Goal: Communication & Community: Answer question/provide support

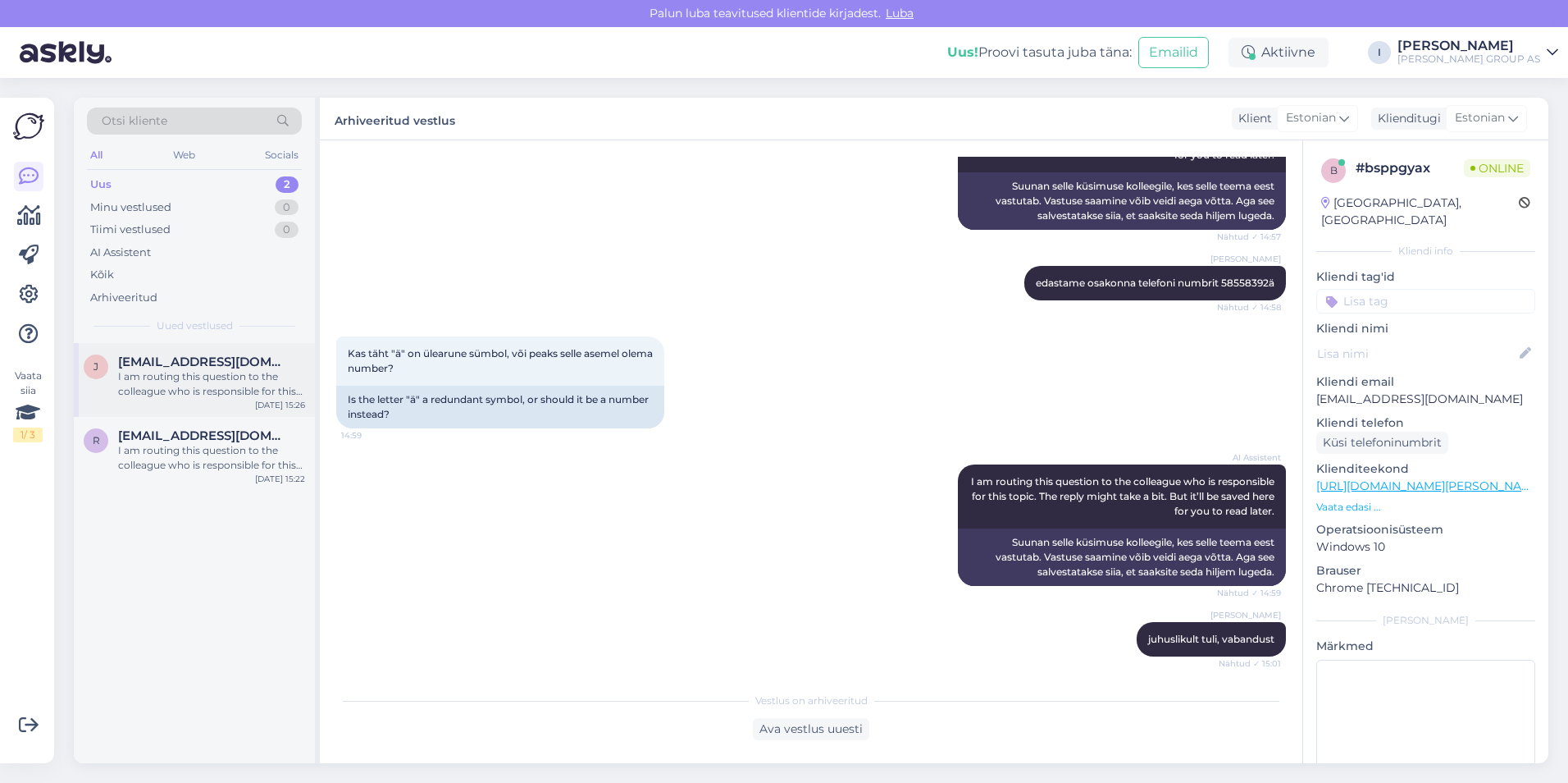
click at [194, 375] on div "I am routing this question to the colleague who is responsible for this topic. …" at bounding box center [211, 384] width 187 height 30
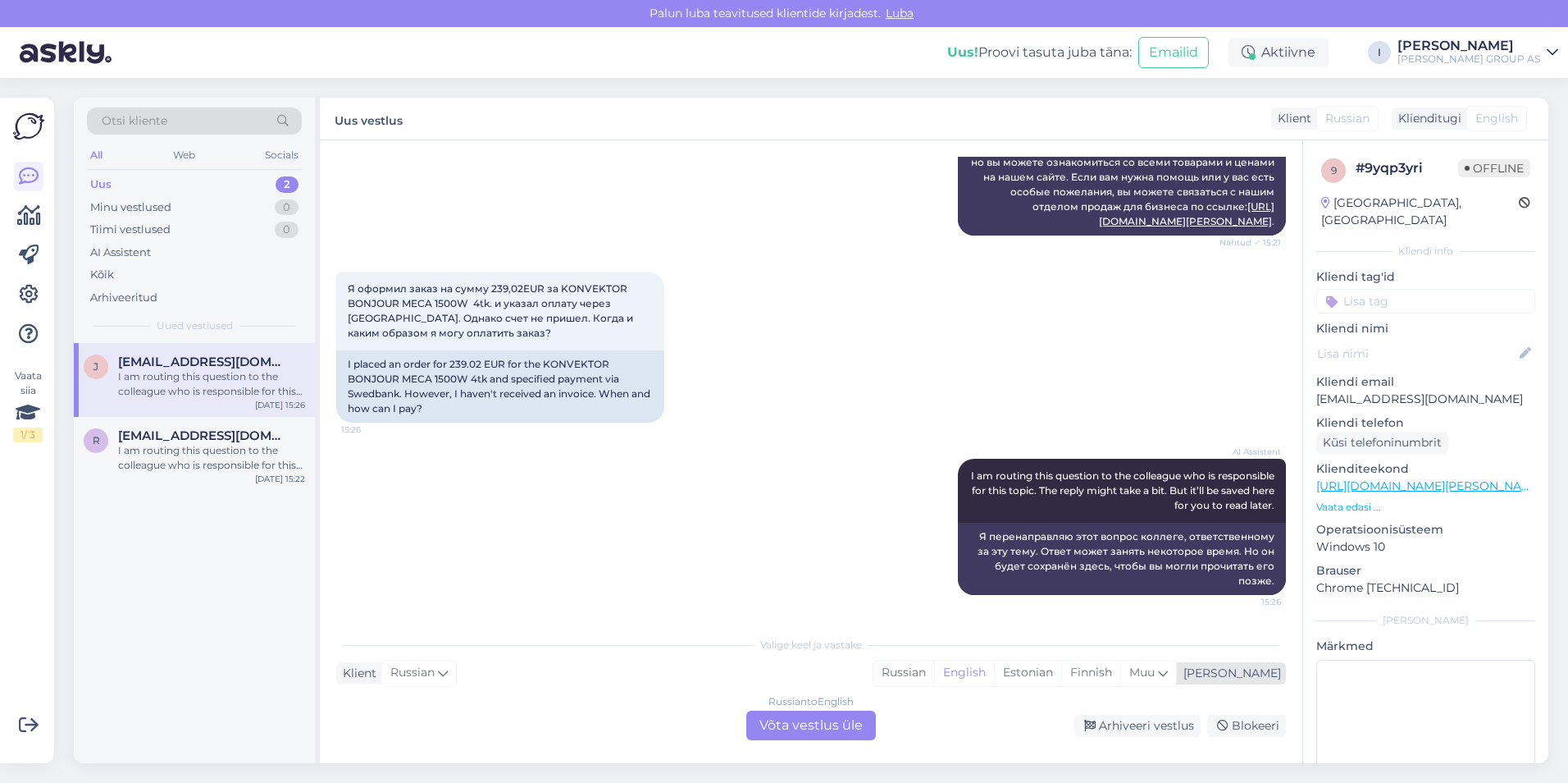
click at [934, 674] on div "Russian" at bounding box center [903, 673] width 61 height 24
click at [812, 736] on div "Russian to Russian Võta vestlus üle" at bounding box center [812, 725] width 130 height 30
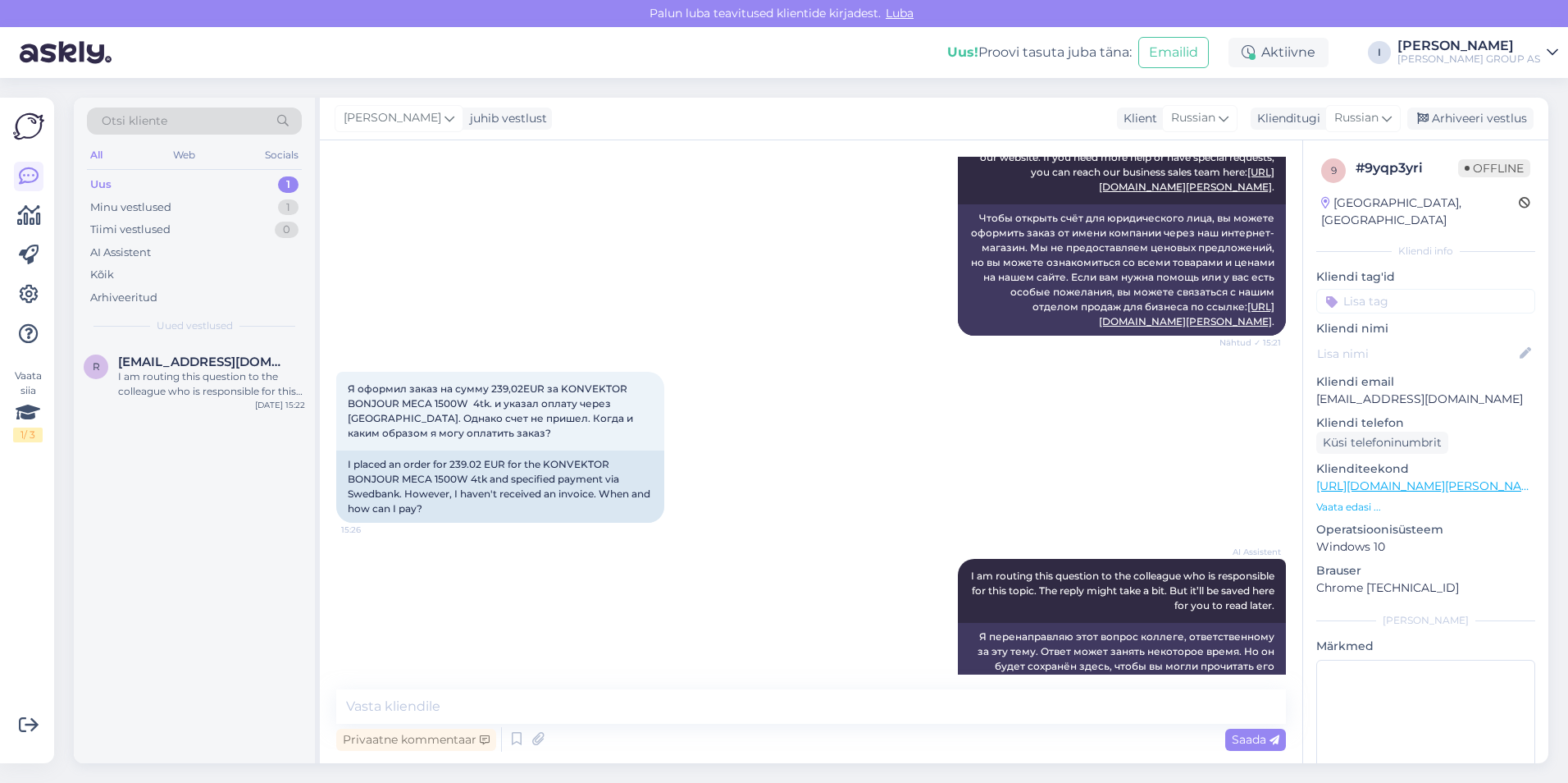
scroll to position [315, 0]
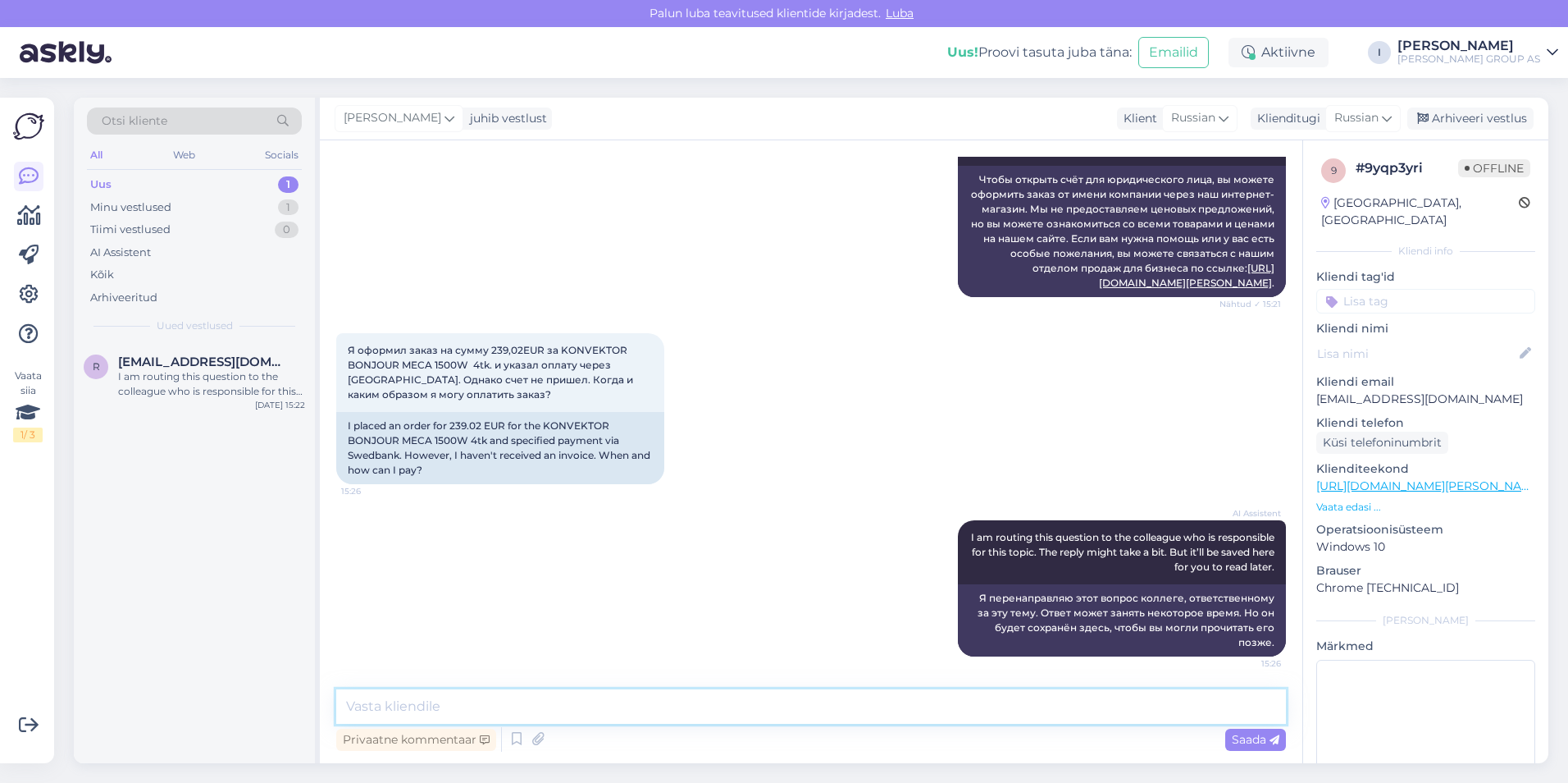
click at [582, 702] on textarea at bounding box center [812, 707] width 950 height 35
type textarea "вы делали заказ через интернет магазин?"
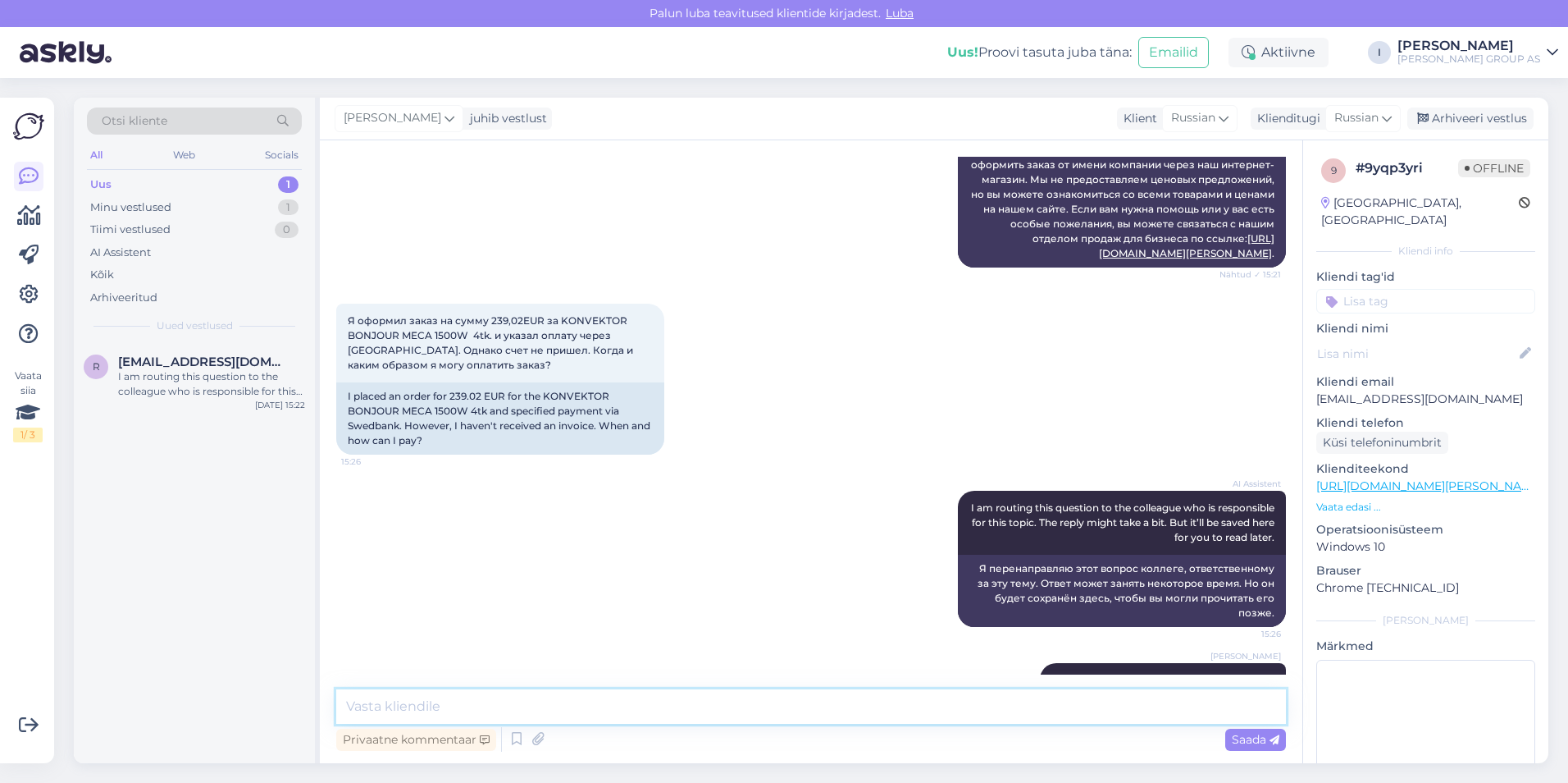
scroll to position [385, 0]
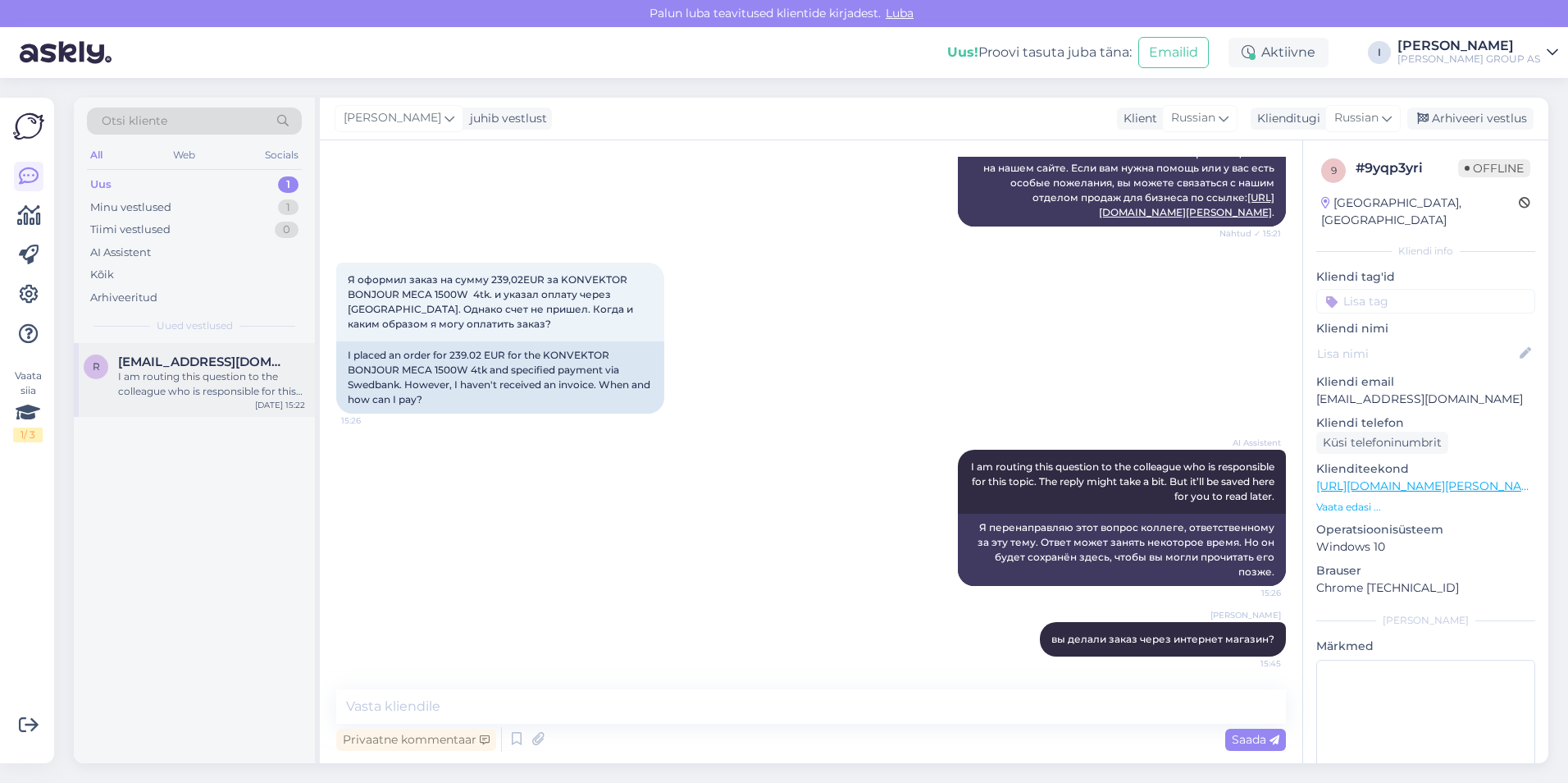
click at [177, 373] on div "I am routing this question to the colleague who is responsible for this topic. …" at bounding box center [211, 384] width 187 height 30
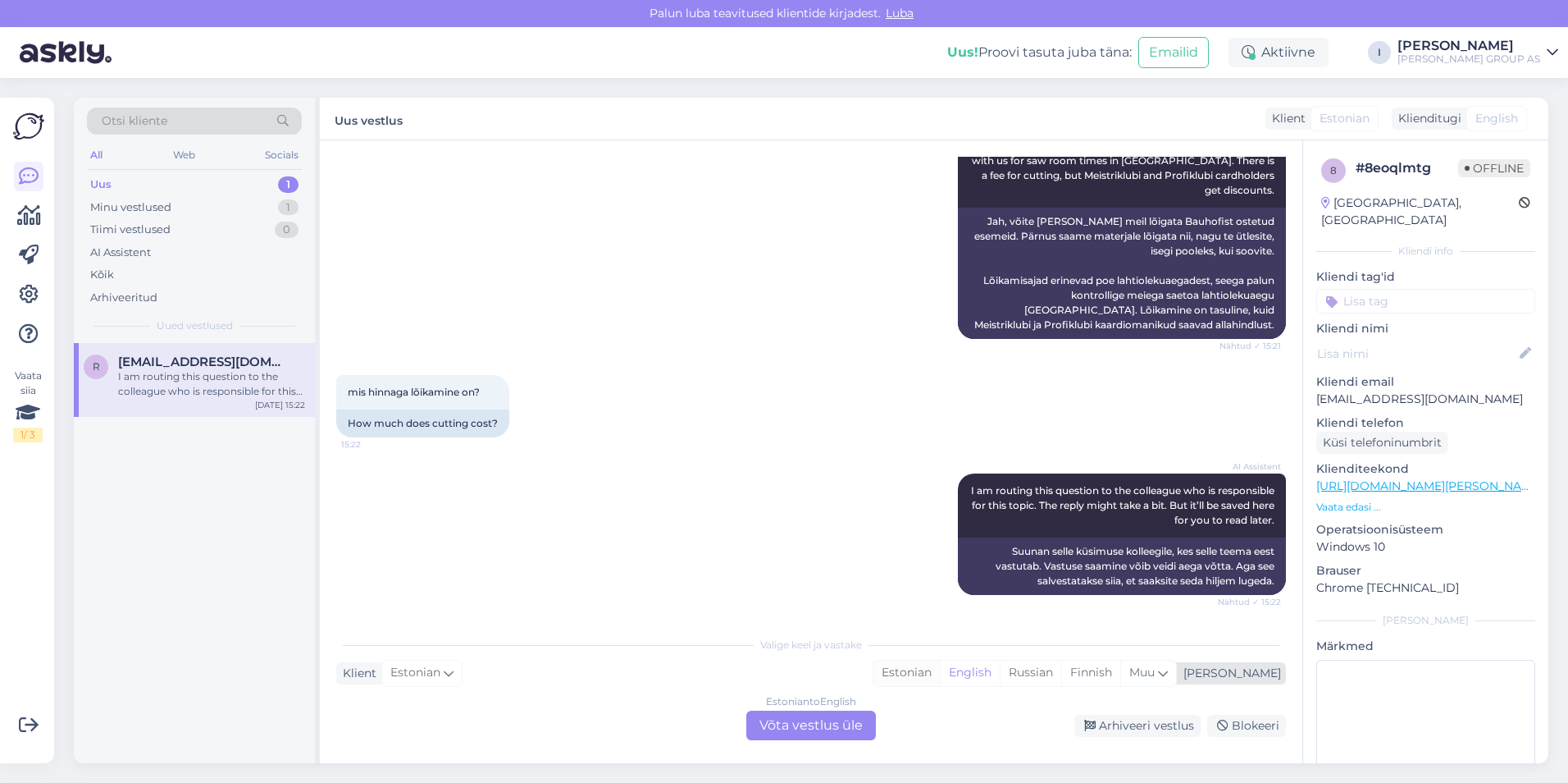
click at [940, 678] on div "Estonian" at bounding box center [906, 673] width 67 height 24
click at [856, 721] on div "Estonian to Estonian Võta vestlus üle" at bounding box center [812, 725] width 130 height 30
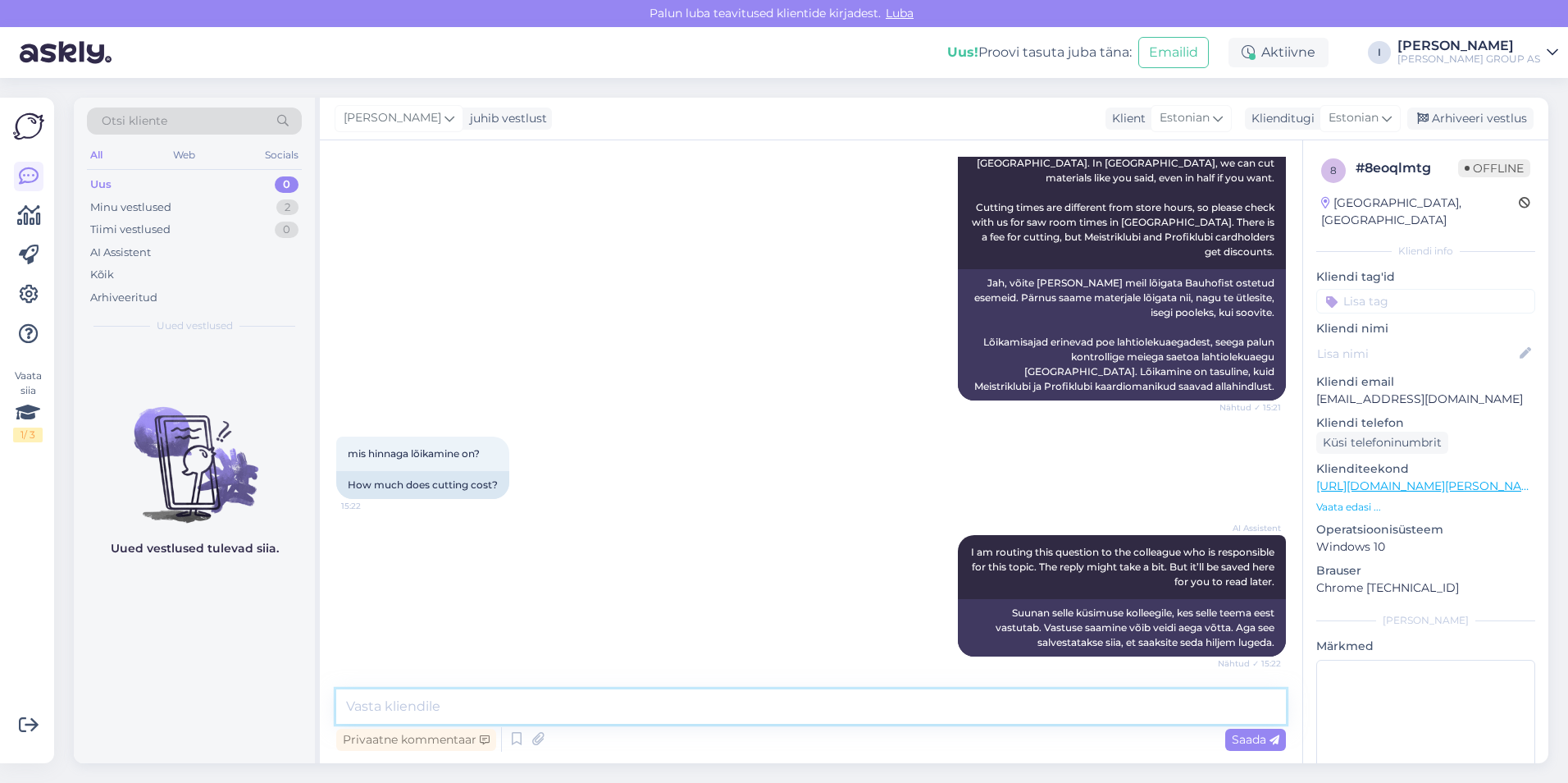
click at [827, 711] on textarea at bounding box center [812, 707] width 950 height 35
click at [667, 708] on textarea at bounding box center [812, 707] width 950 height 35
click at [597, 710] on textarea at bounding box center [812, 707] width 950 height 35
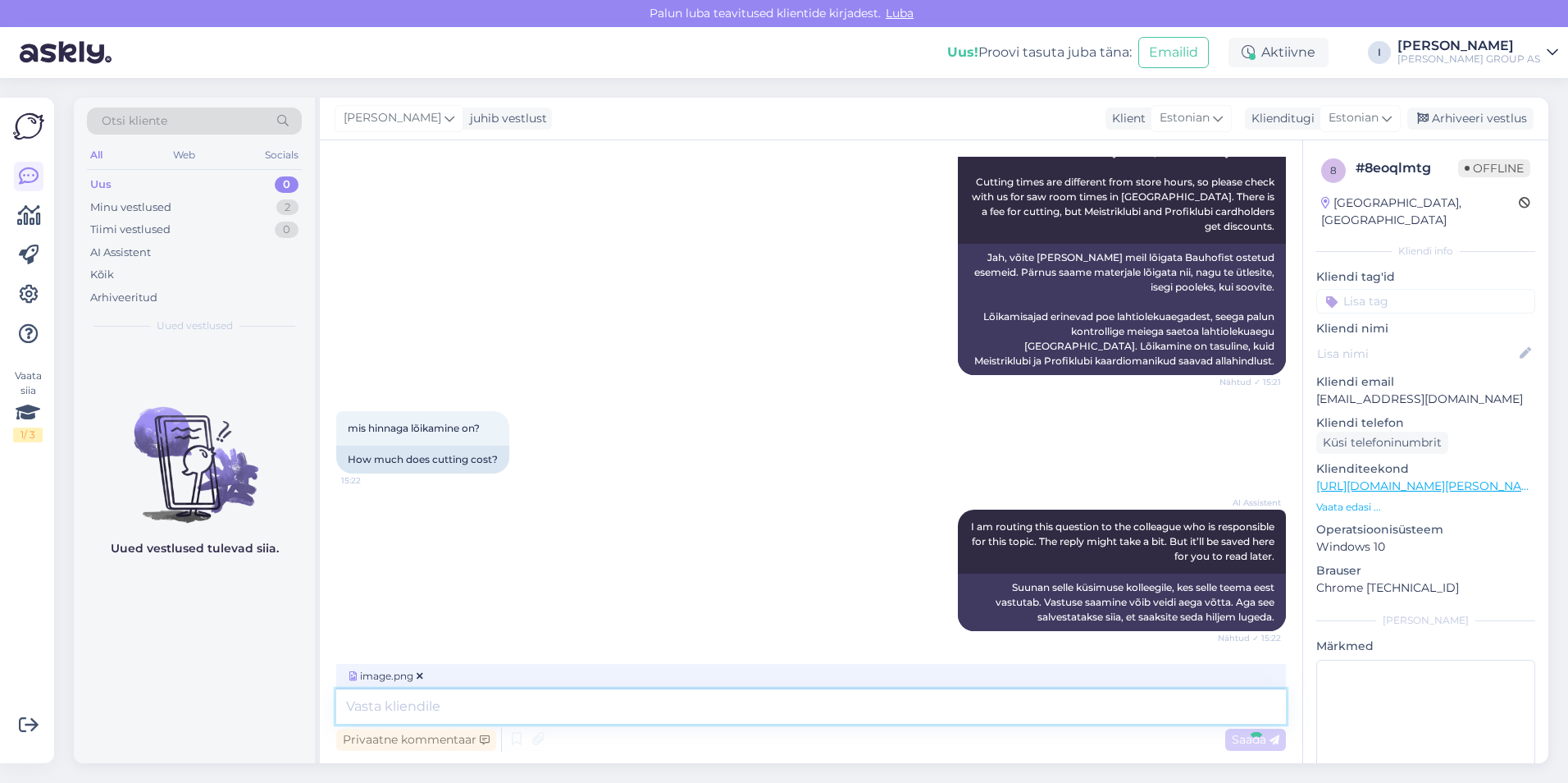
scroll to position [1859, 0]
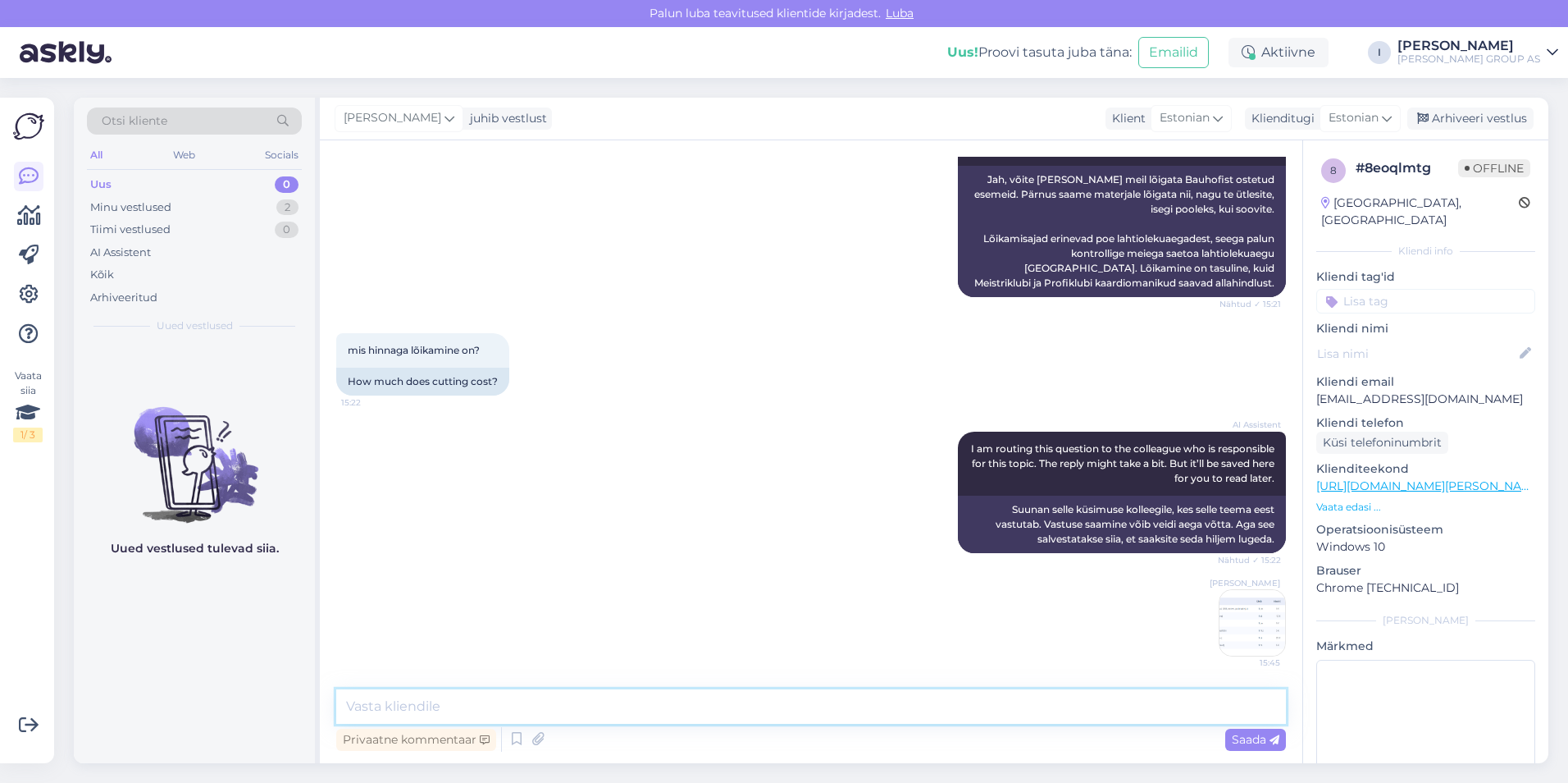
click at [597, 710] on textarea at bounding box center [812, 707] width 950 height 35
type textarea "lõigata saab kohapeal"
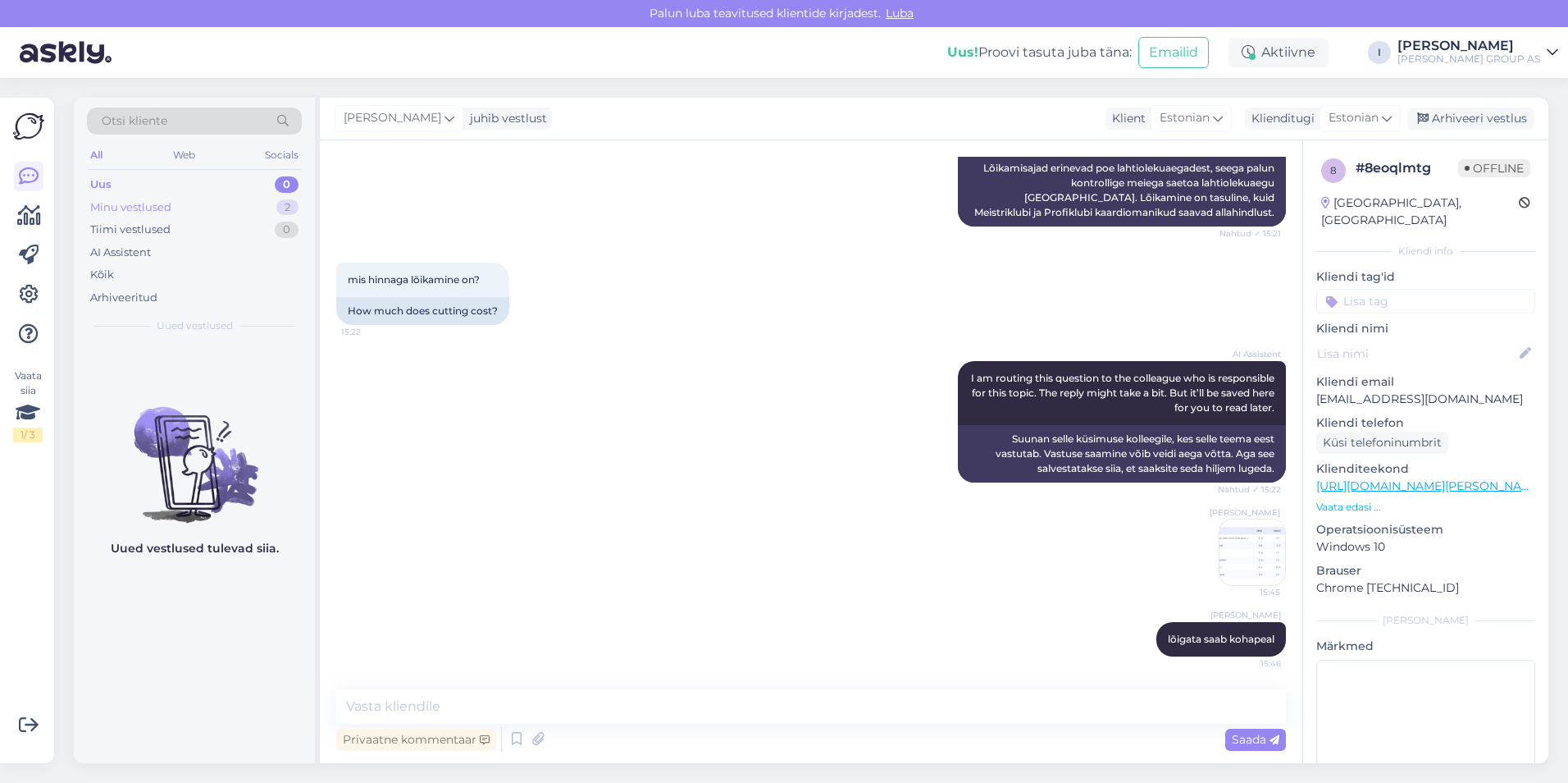
click at [179, 208] on div "Minu vestlused 2" at bounding box center [194, 208] width 215 height 23
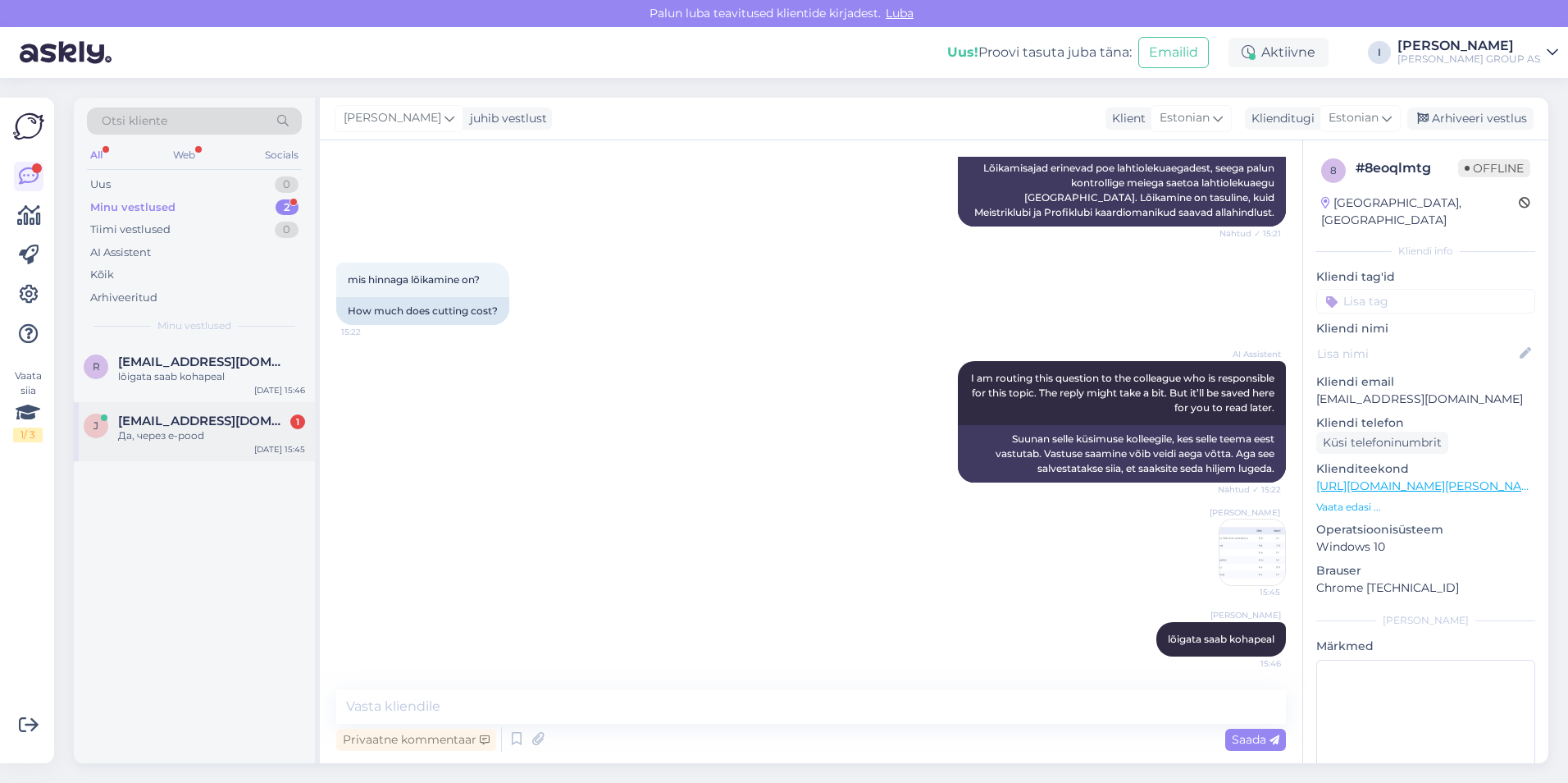
click at [229, 438] on div "Да, через e-pood" at bounding box center [211, 436] width 187 height 15
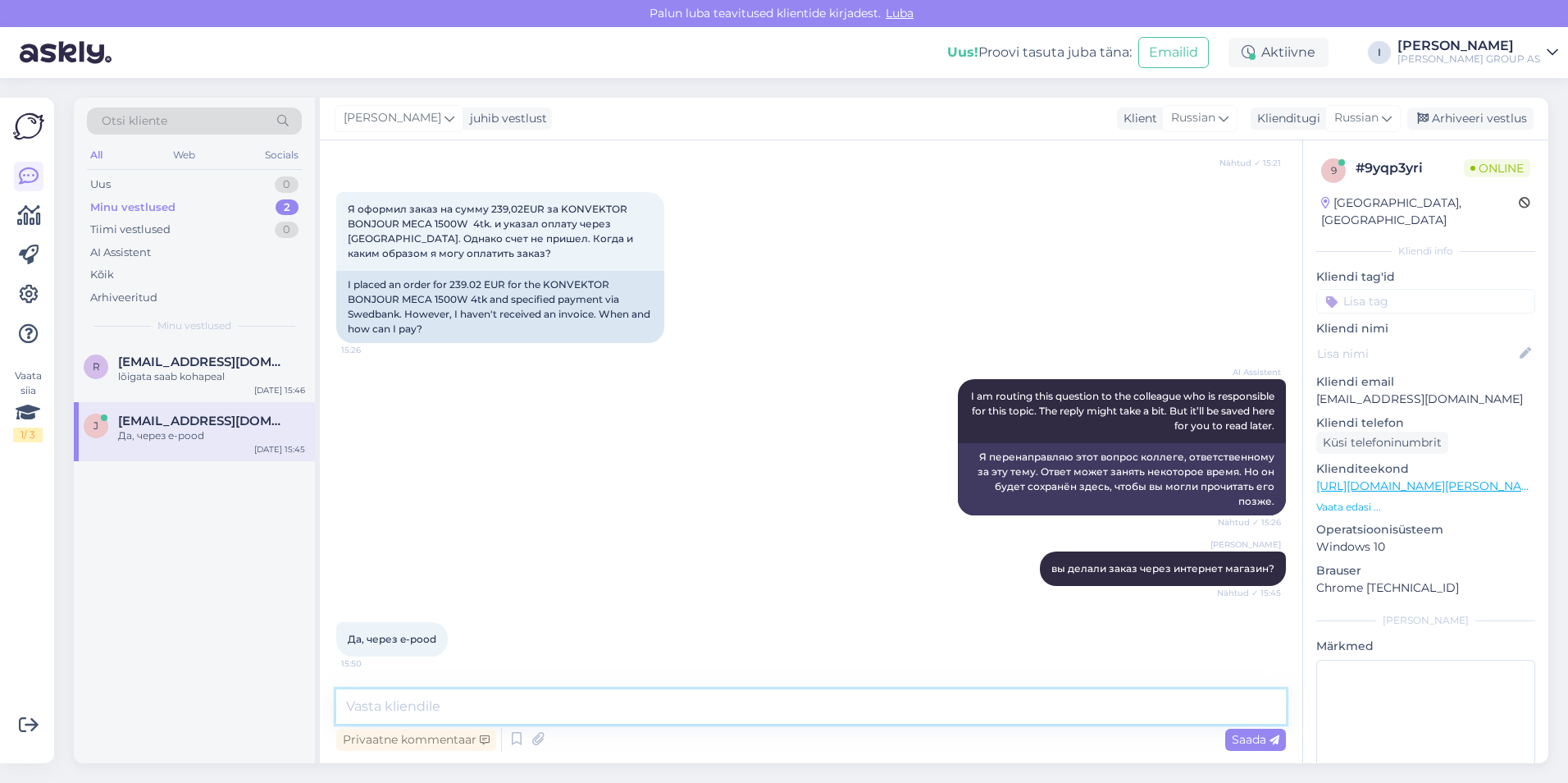
click at [713, 720] on textarea at bounding box center [812, 707] width 950 height 35
type textarea "тогда вы должны были сразу оплатить"
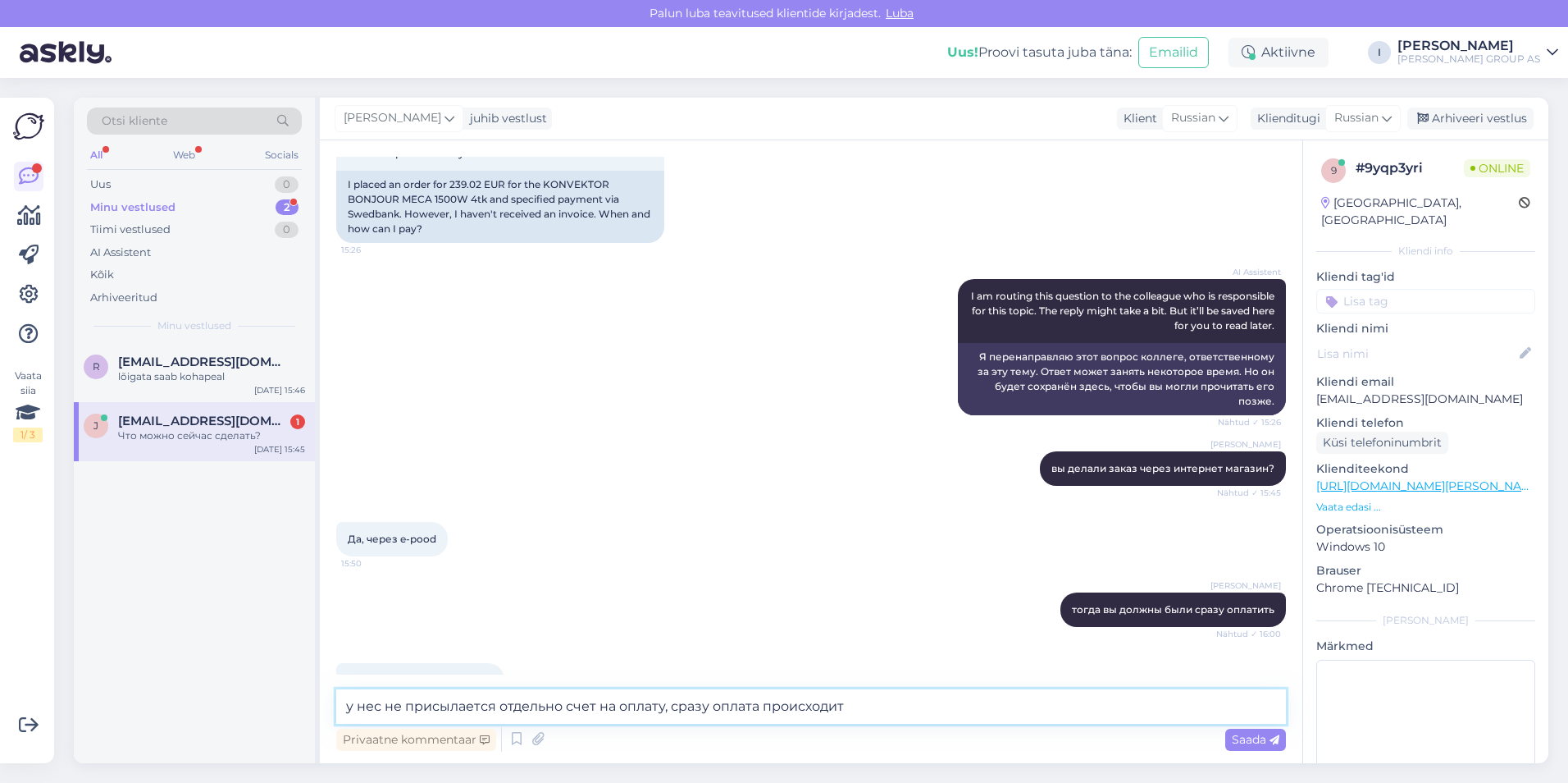
scroll to position [597, 0]
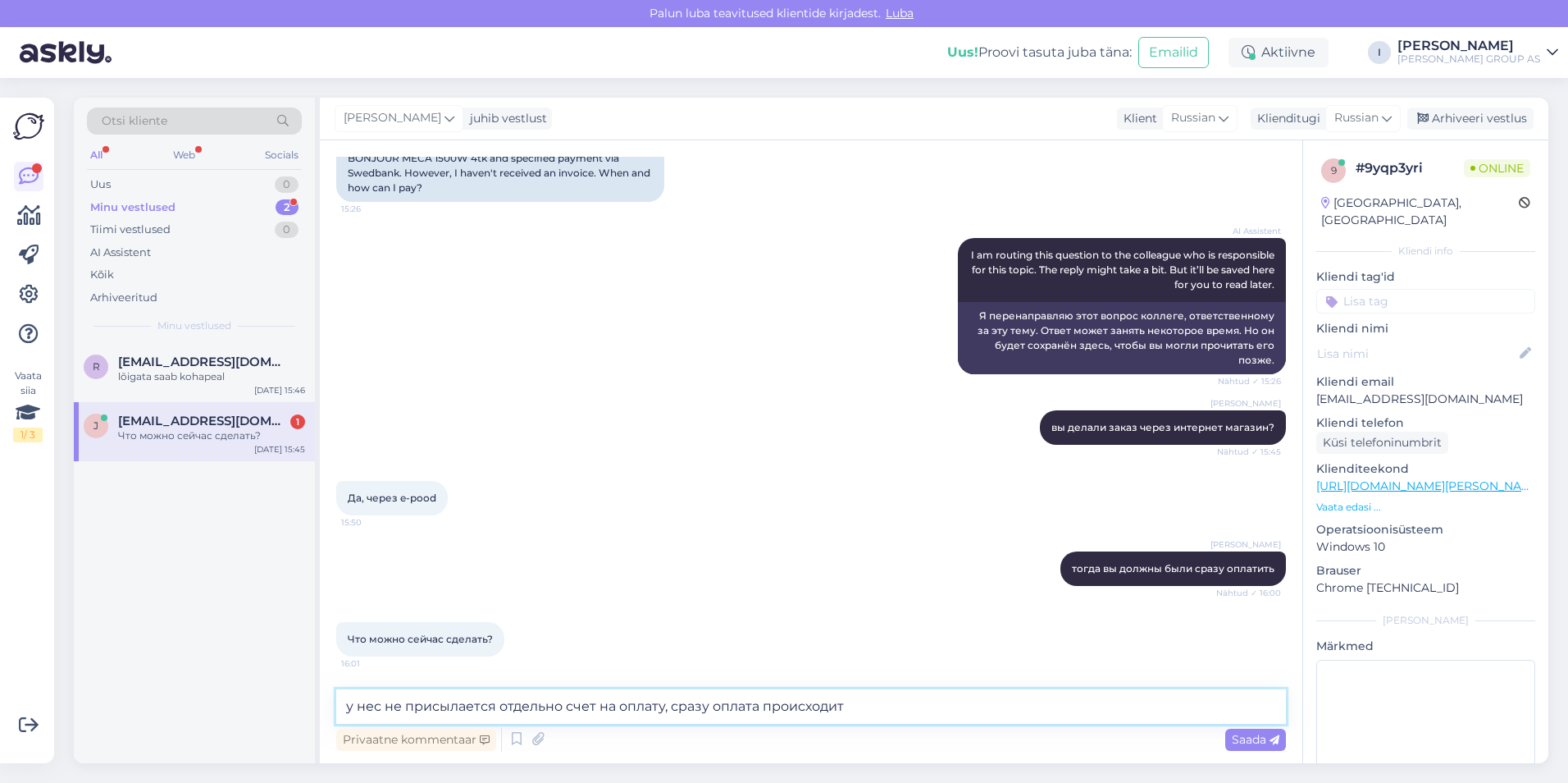
click at [907, 703] on textarea "у нес не присылается отдельно счет на оплату, сразу оплата происходит" at bounding box center [812, 707] width 950 height 35
drag, startPoint x: 864, startPoint y: 702, endPoint x: 223, endPoint y: 732, distance: 641.7
click at [223, 732] on div "Otsi kliente All Web Socials Uus 0 Minu vestlused 2 Tiimi vestlused 0 AI Assist…" at bounding box center [811, 431] width 1475 height 666
type textarea "заново делать заказ и оплачивать сразу"
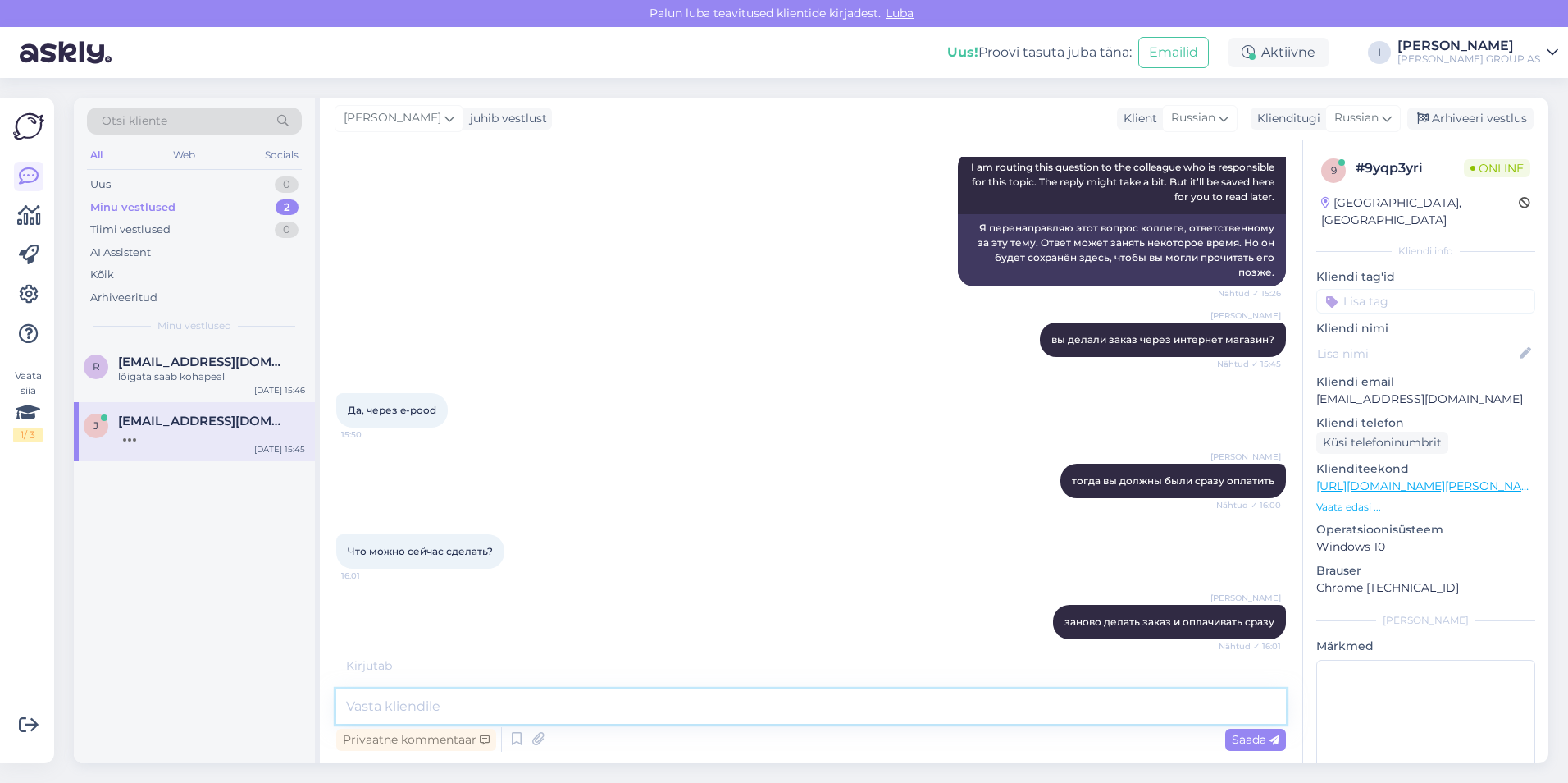
scroll to position [738, 0]
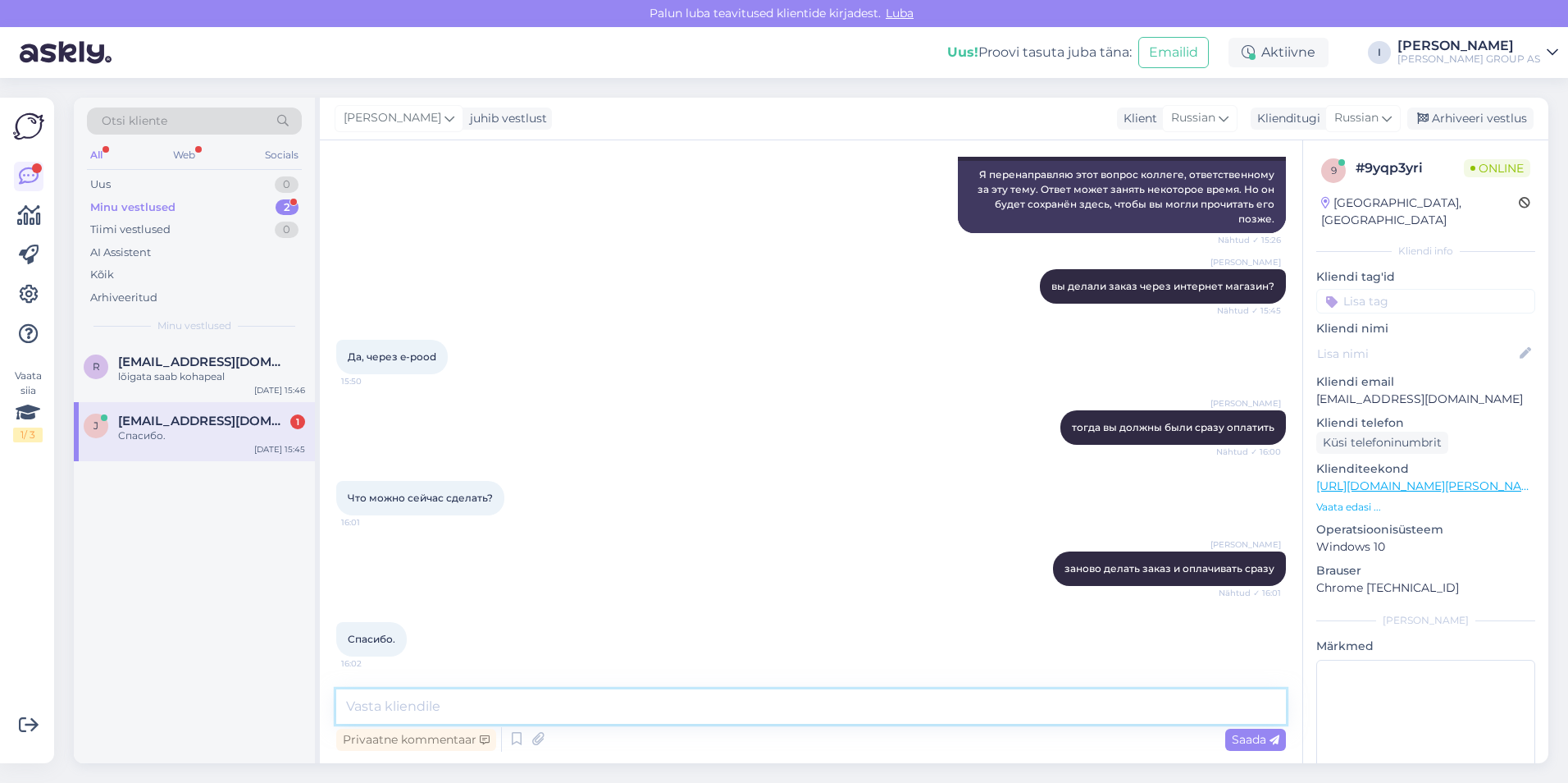
click at [674, 695] on textarea at bounding box center [812, 707] width 950 height 35
click at [1500, 123] on div "Arhiveeri vestlus" at bounding box center [1470, 118] width 127 height 22
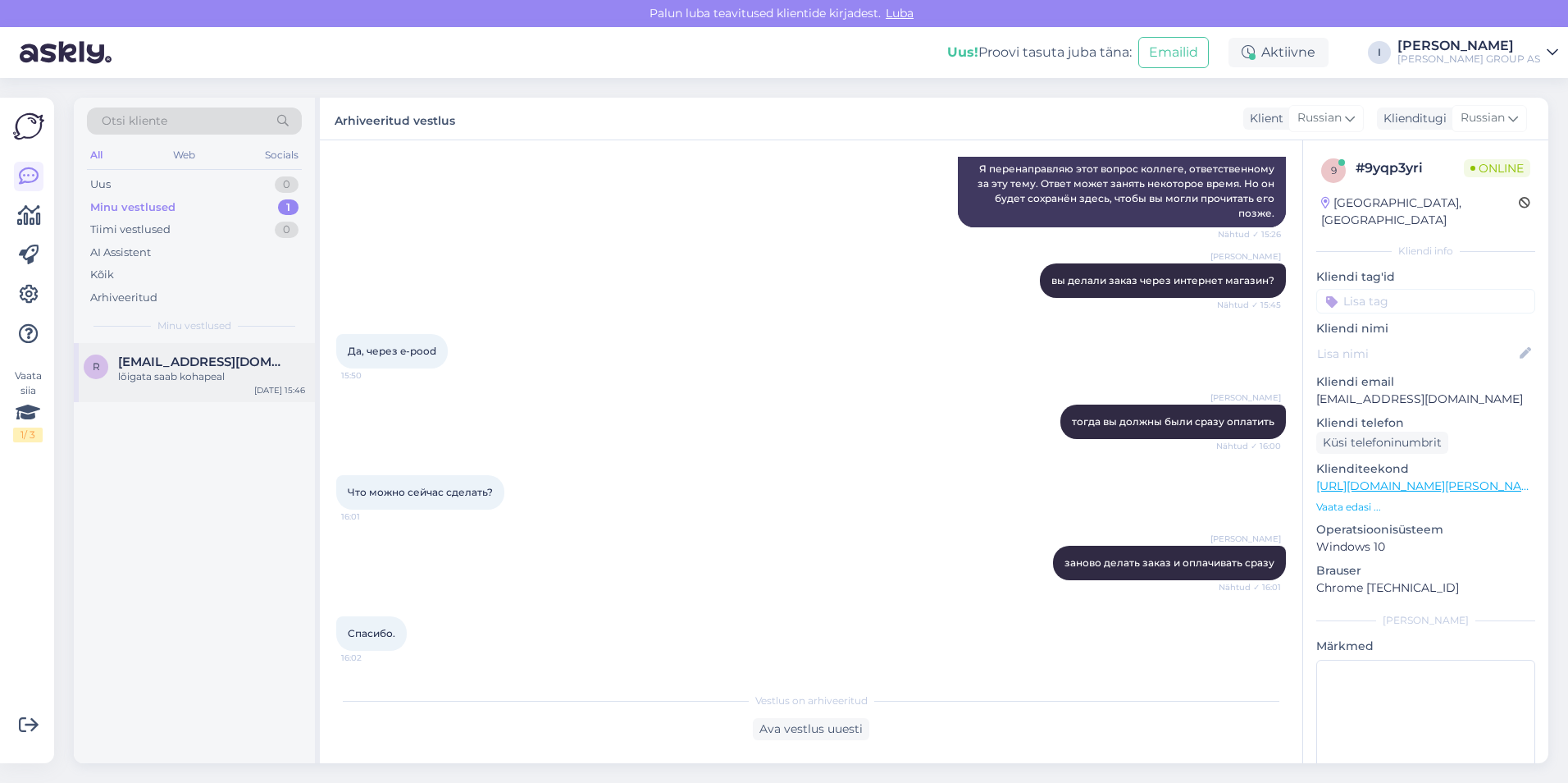
click at [215, 362] on span "[EMAIL_ADDRESS][DOMAIN_NAME]" at bounding box center [203, 361] width 170 height 15
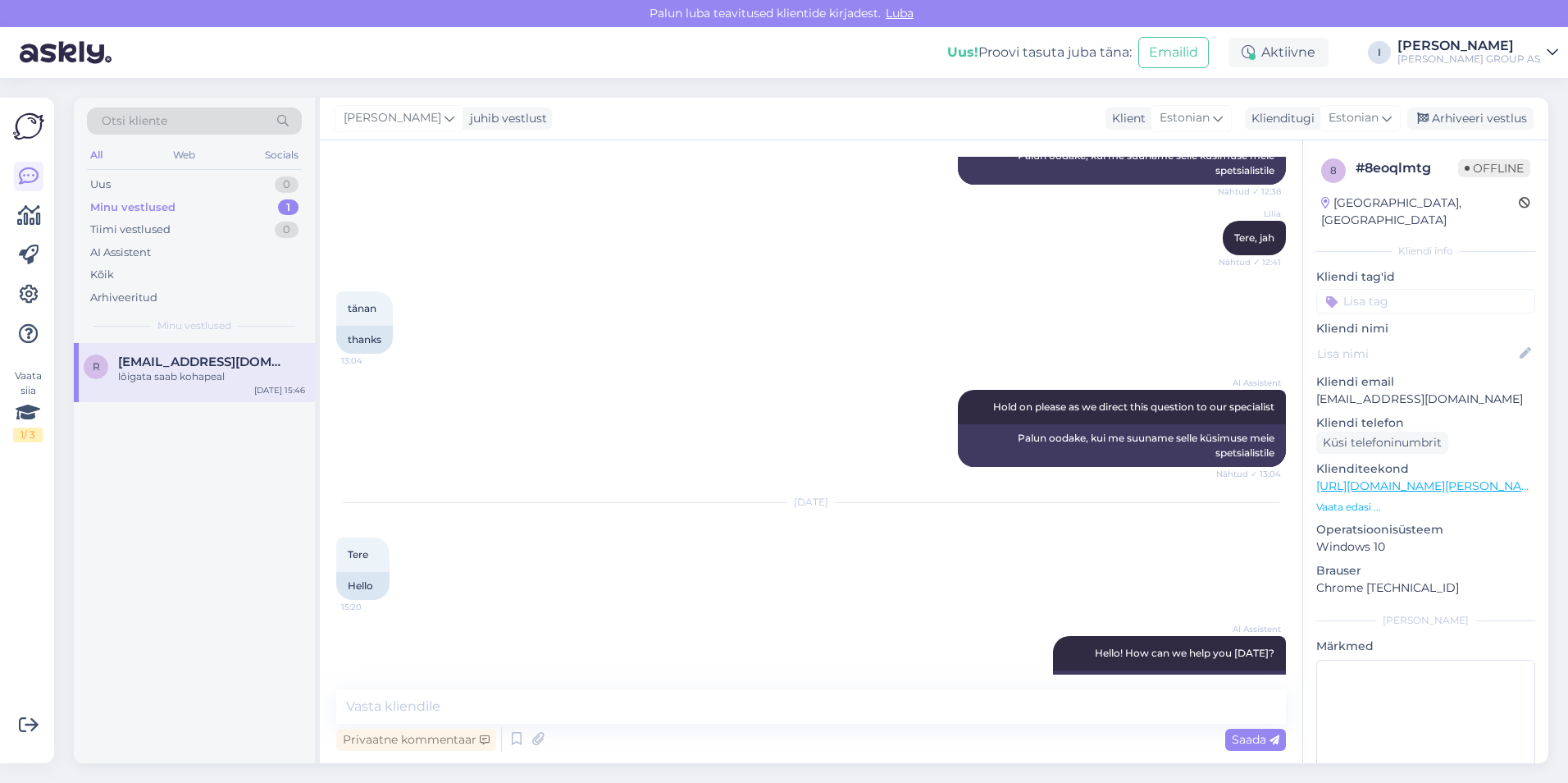
scroll to position [1930, 0]
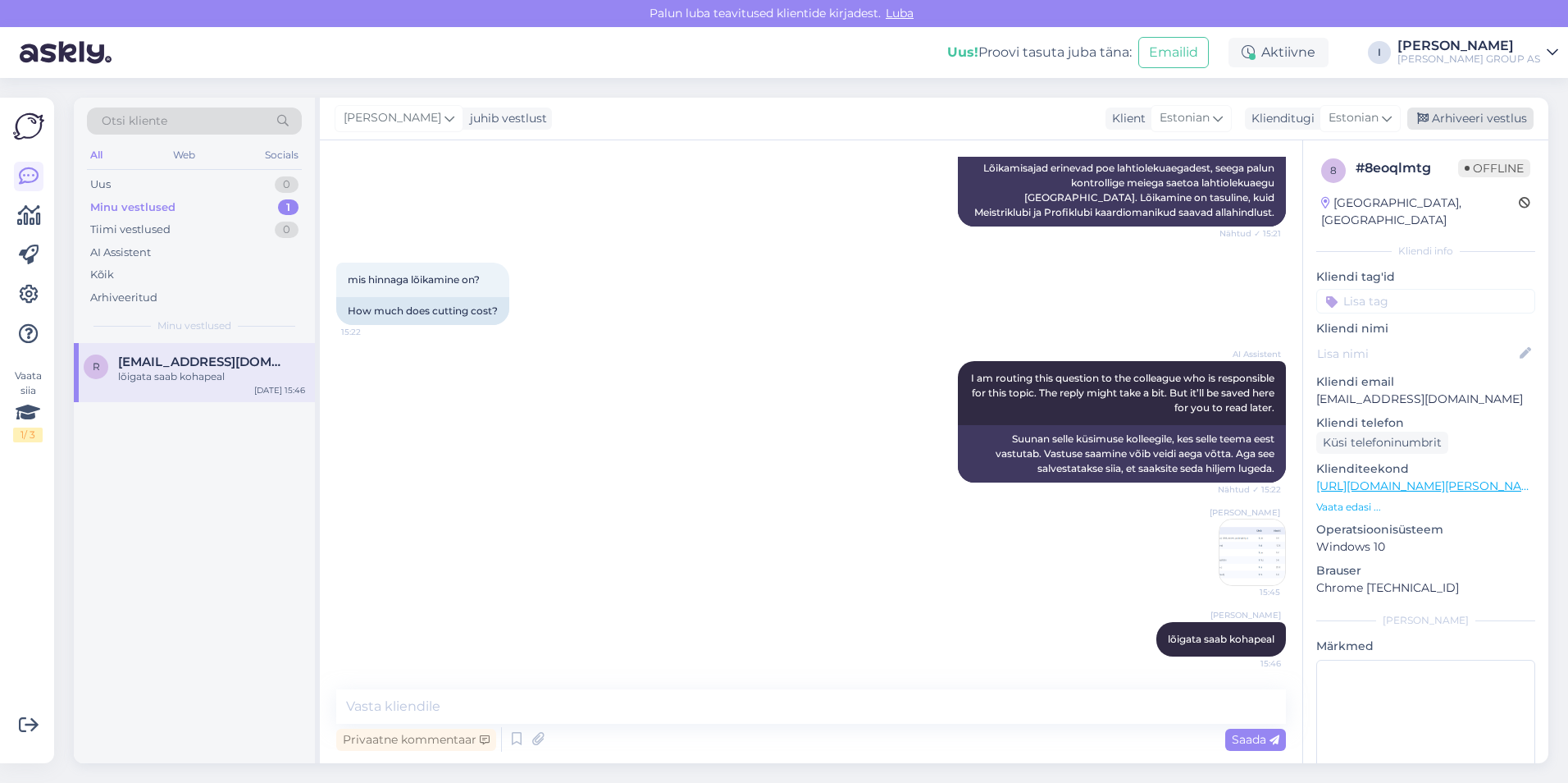
click at [1496, 112] on div "Arhiveeri vestlus" at bounding box center [1470, 118] width 127 height 22
